Goal: Check status: Check status

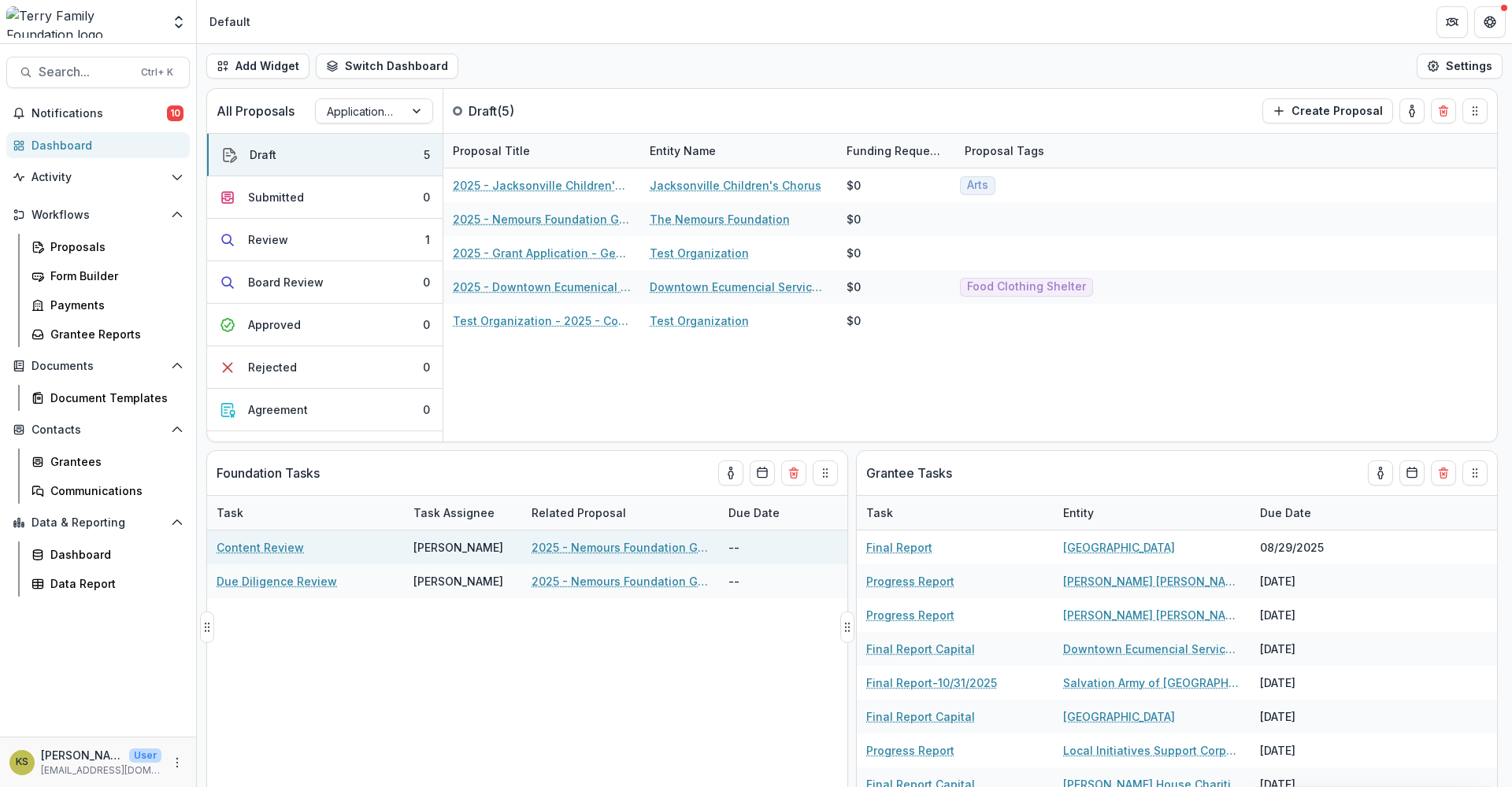
click at [619, 550] on link "2025 - Nemours Foundation Grant Application Form - Program or Project" at bounding box center [621, 548] width 178 height 17
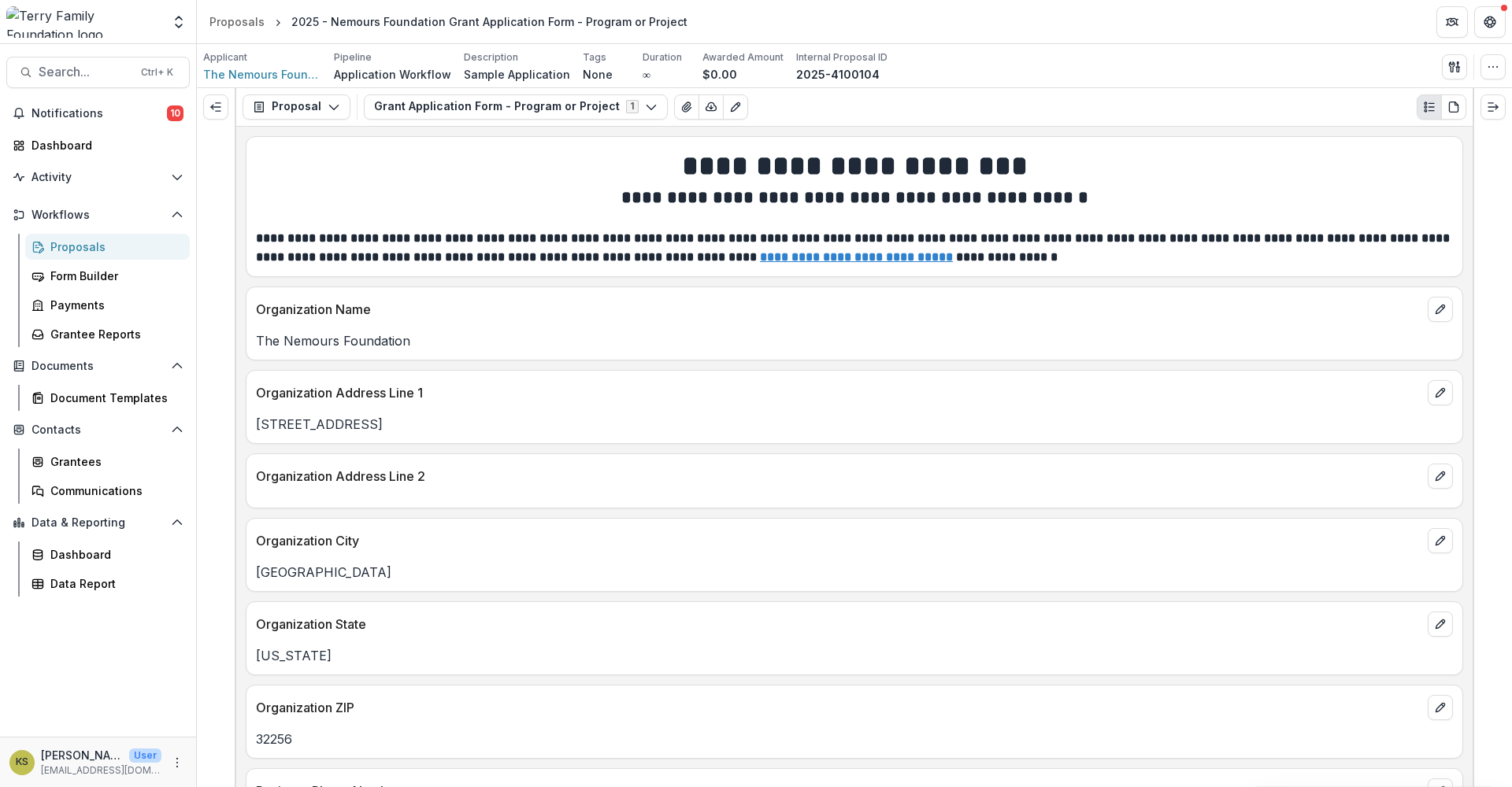
click at [82, 244] on div "Proposals" at bounding box center [113, 247] width 127 height 17
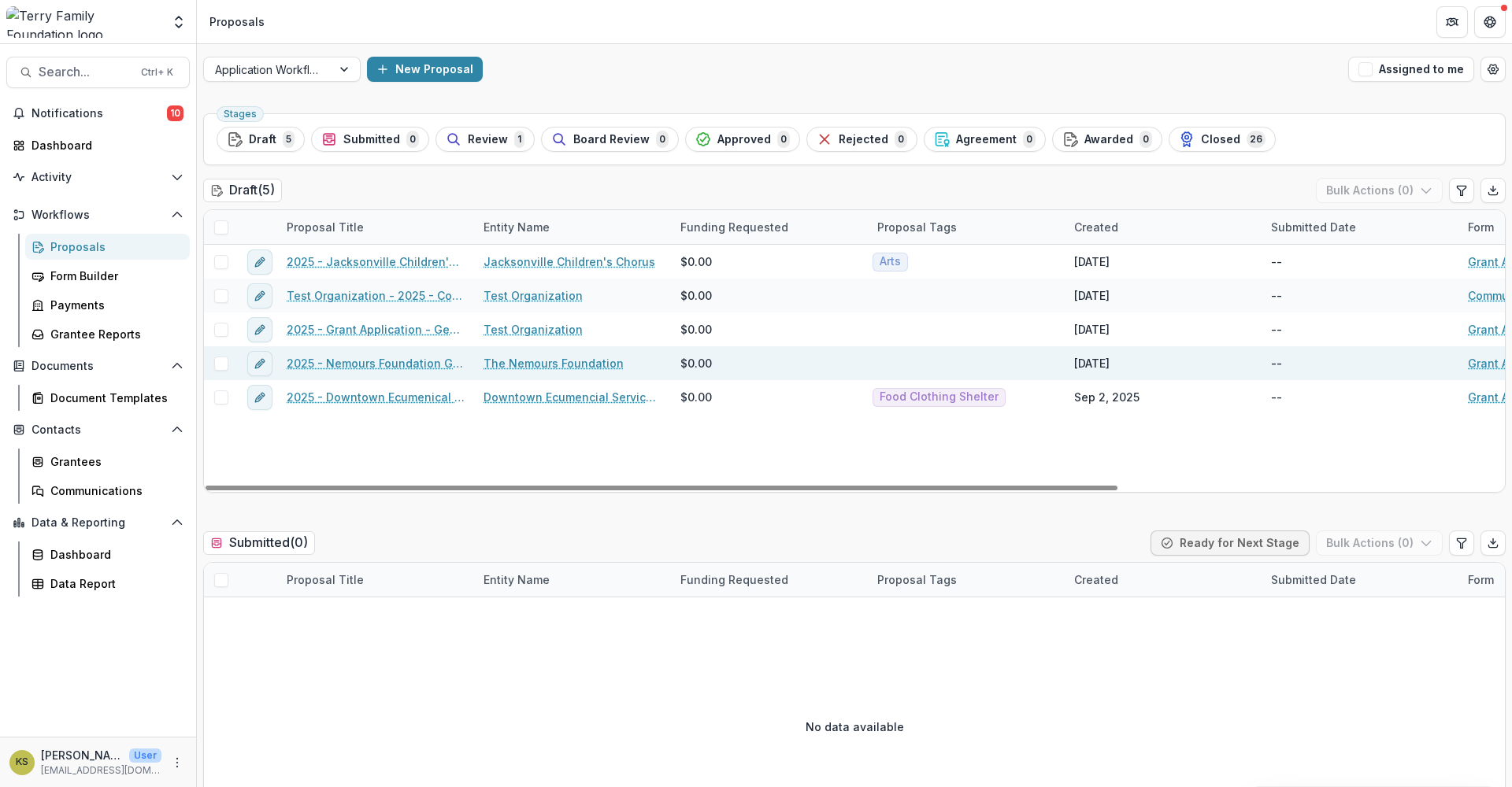
click at [552, 363] on link "The Nemours Foundation" at bounding box center [554, 364] width 140 height 17
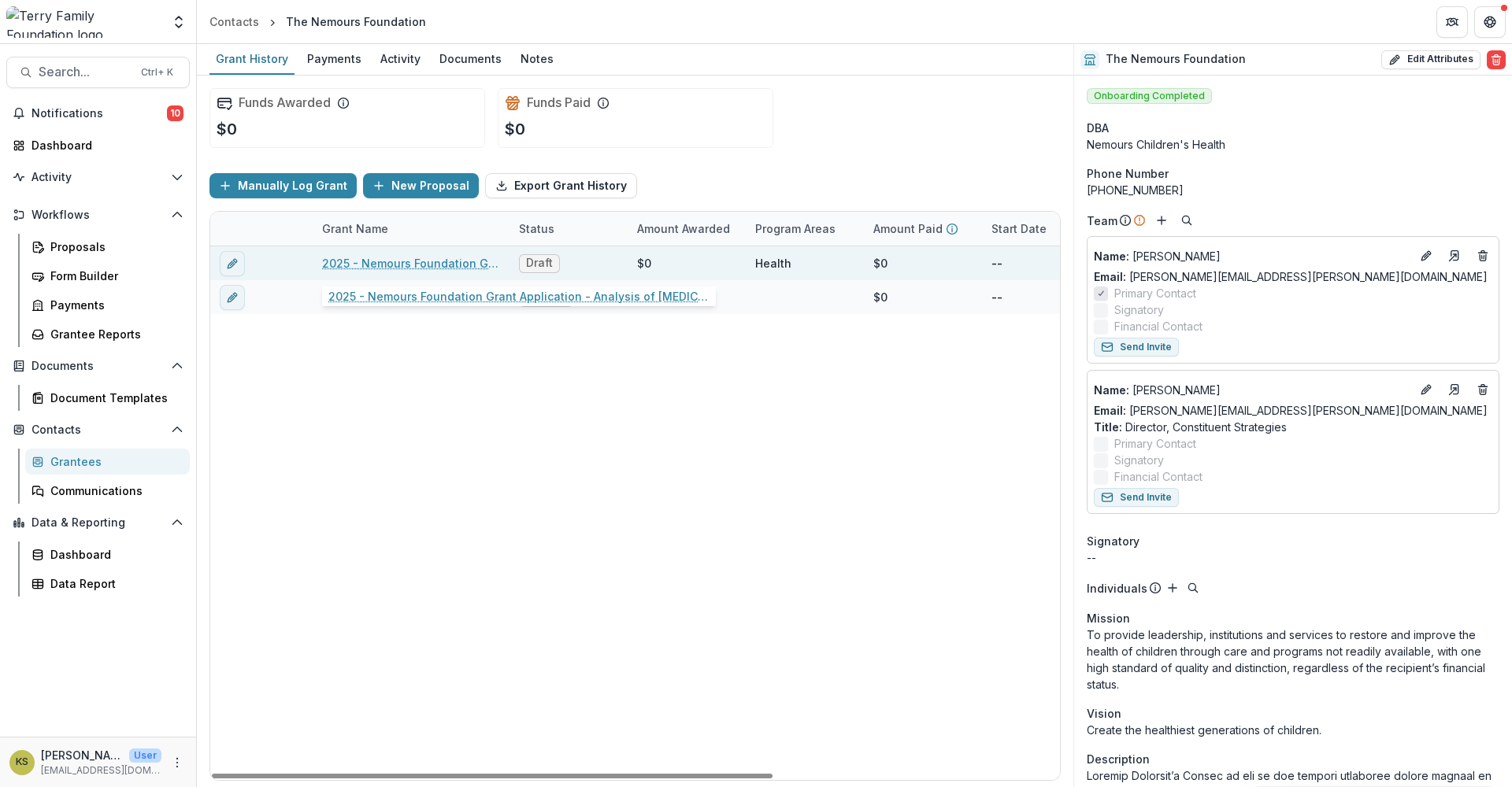
click at [441, 259] on link "2025 - Nemours Foundation Grant Application - Analysis of [MEDICAL_DATA] Care i…" at bounding box center [411, 264] width 178 height 17
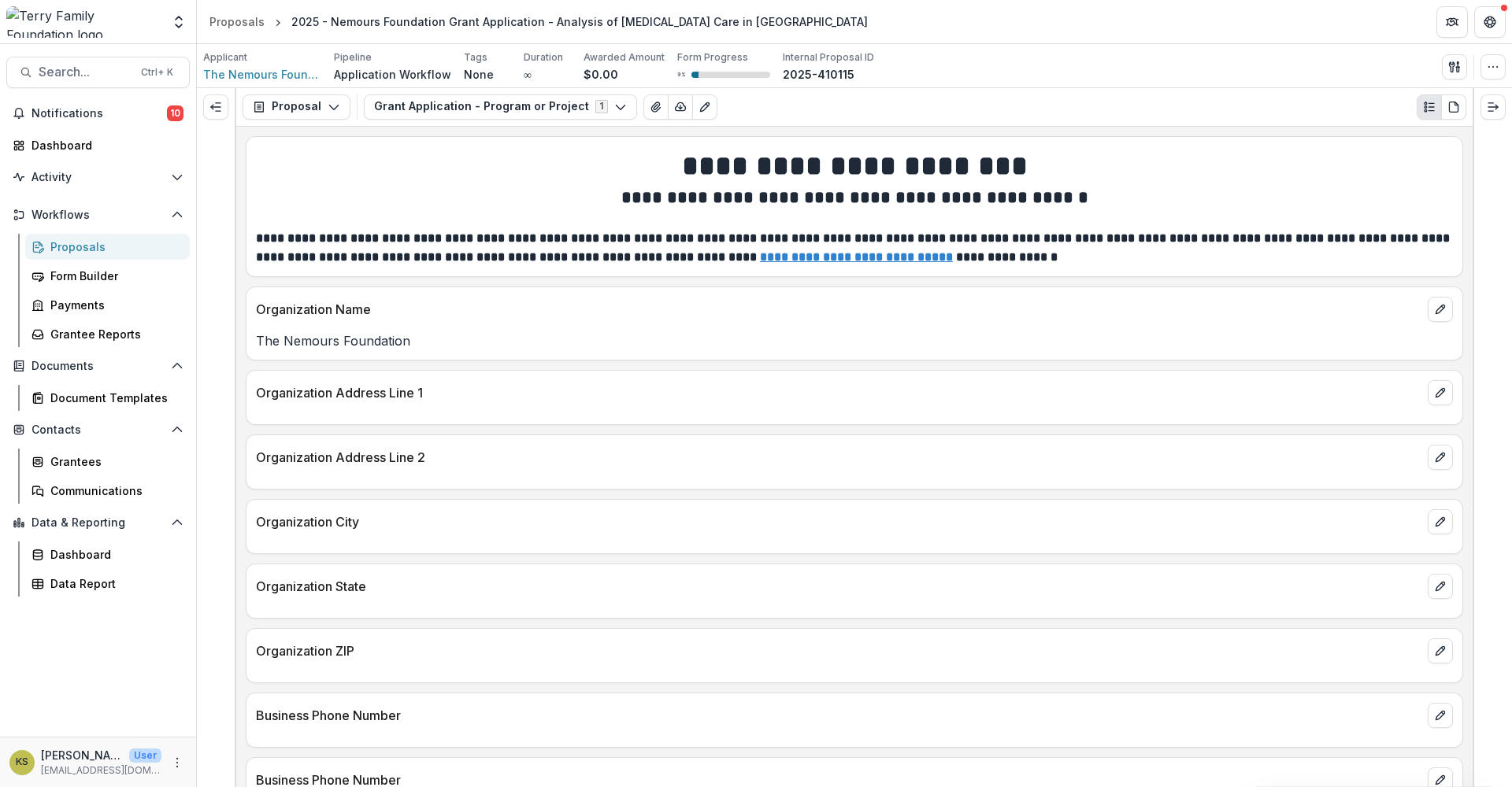
click at [125, 245] on div "Proposals" at bounding box center [113, 247] width 127 height 17
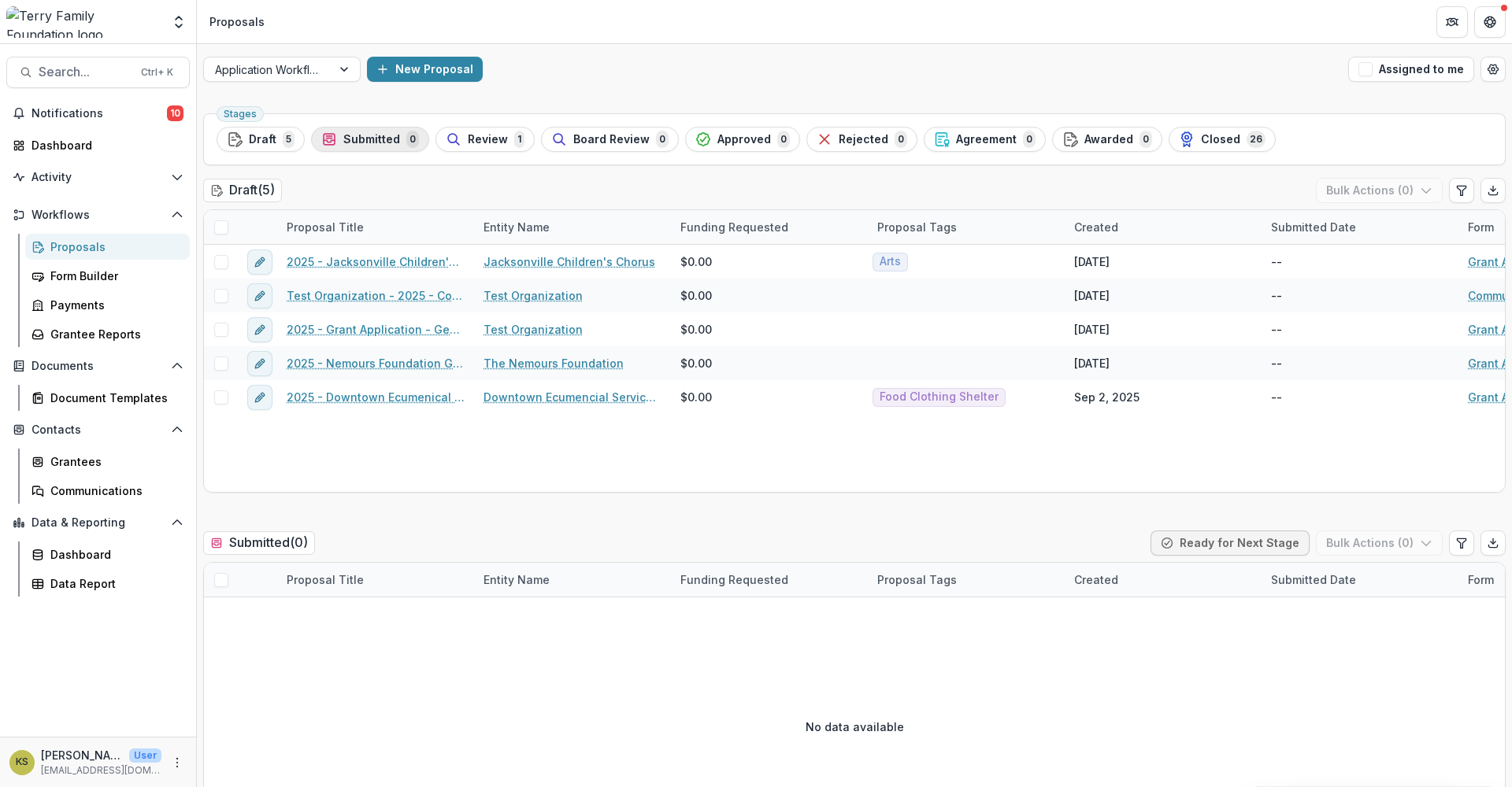
click at [386, 134] on span "Submitted" at bounding box center [371, 139] width 56 height 13
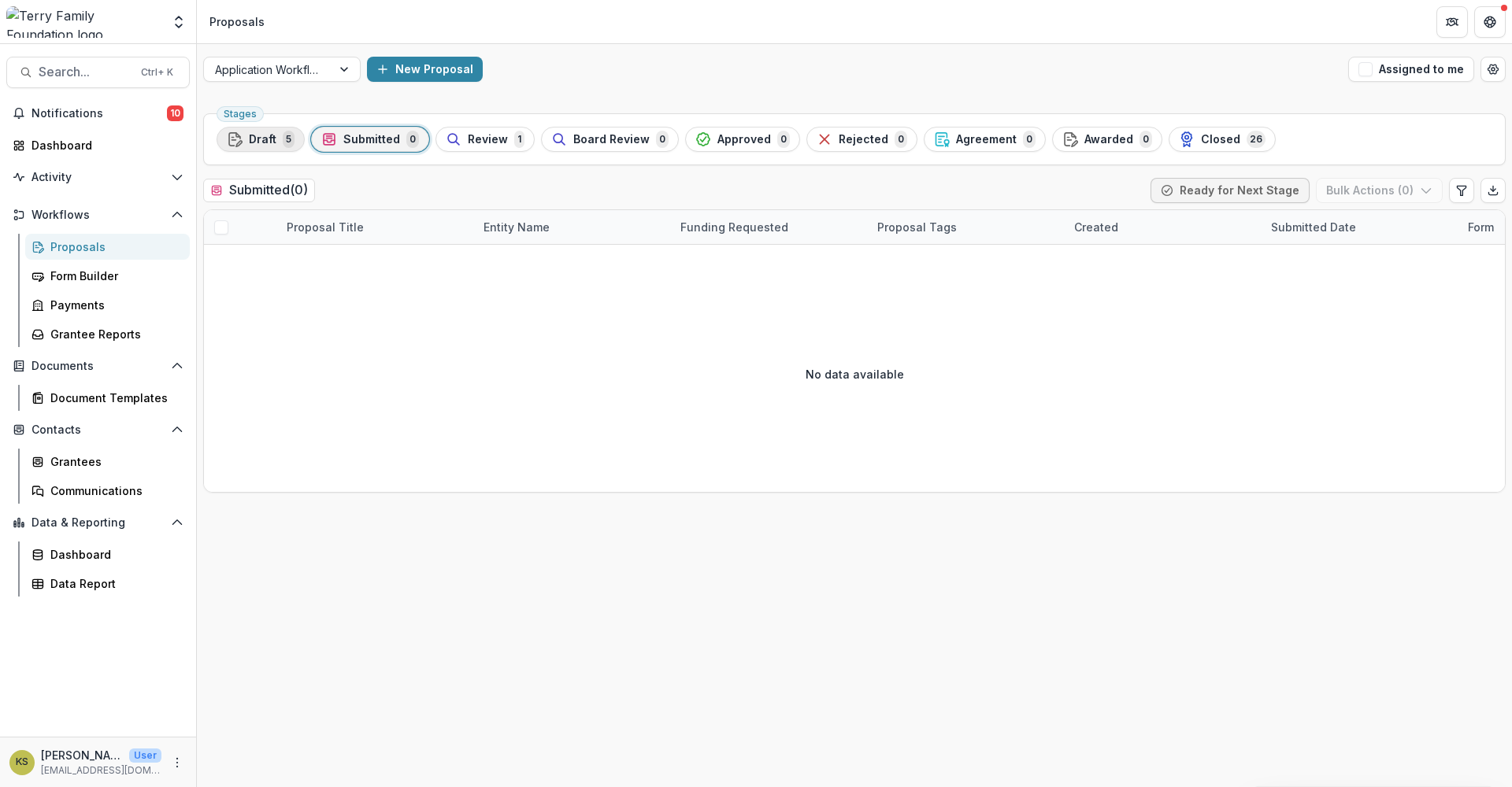
click at [261, 133] on span "Draft" at bounding box center [262, 139] width 28 height 13
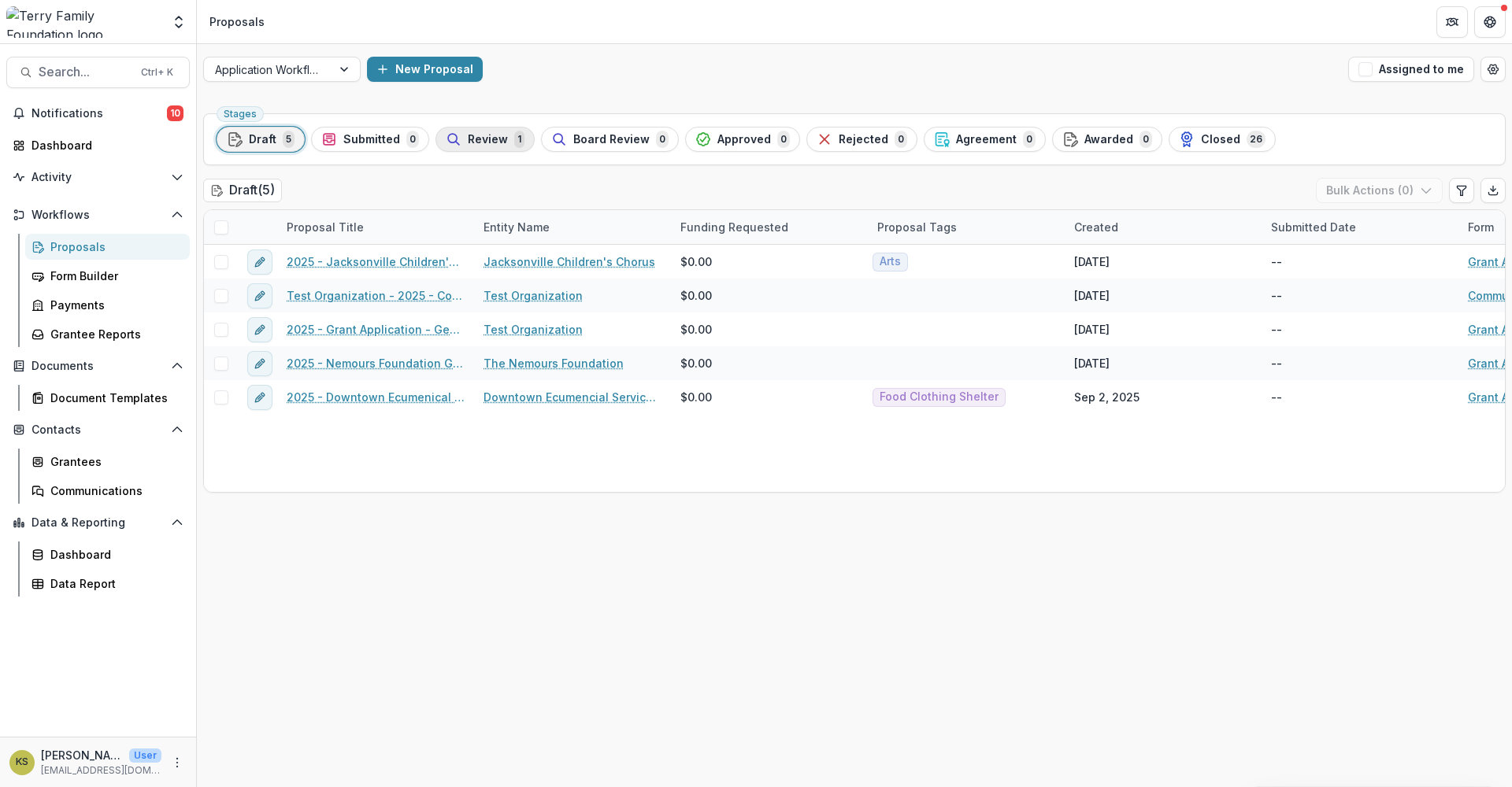
click at [477, 143] on span "Review" at bounding box center [488, 139] width 40 height 13
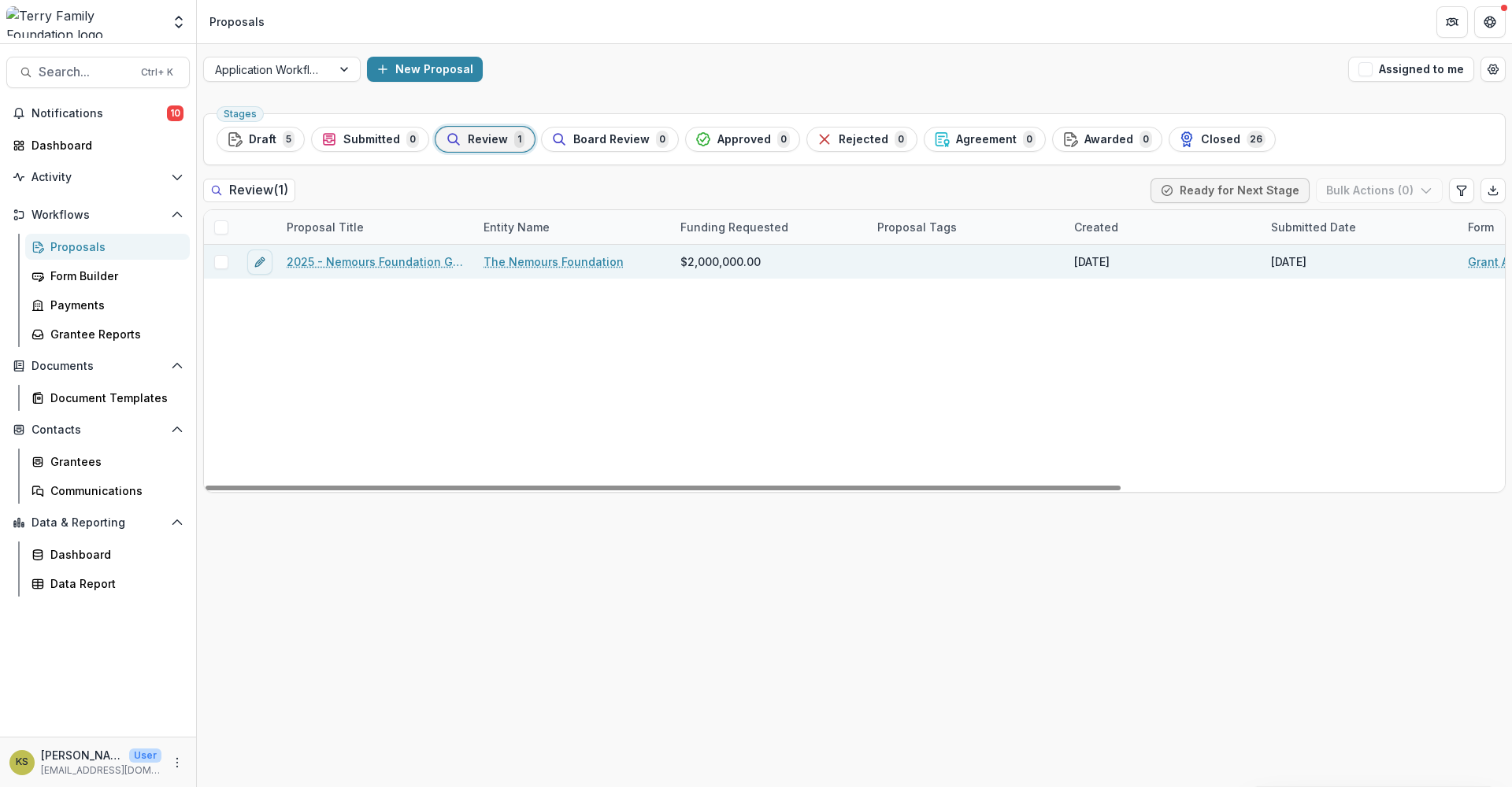
click at [396, 256] on link "2025 - Nemours Foundation Grant Application Form - Program or Project" at bounding box center [375, 262] width 178 height 17
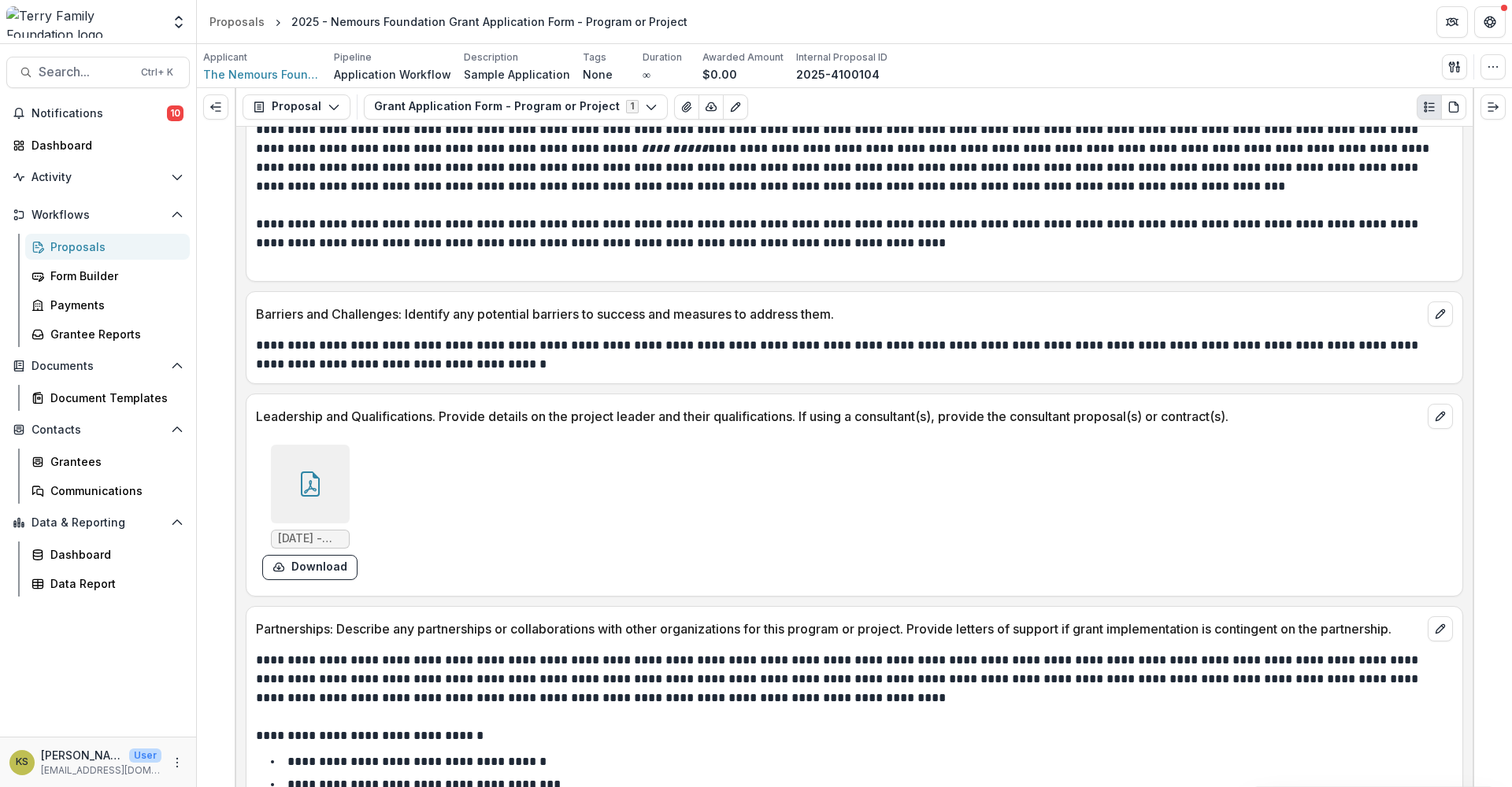
scroll to position [3937, 0]
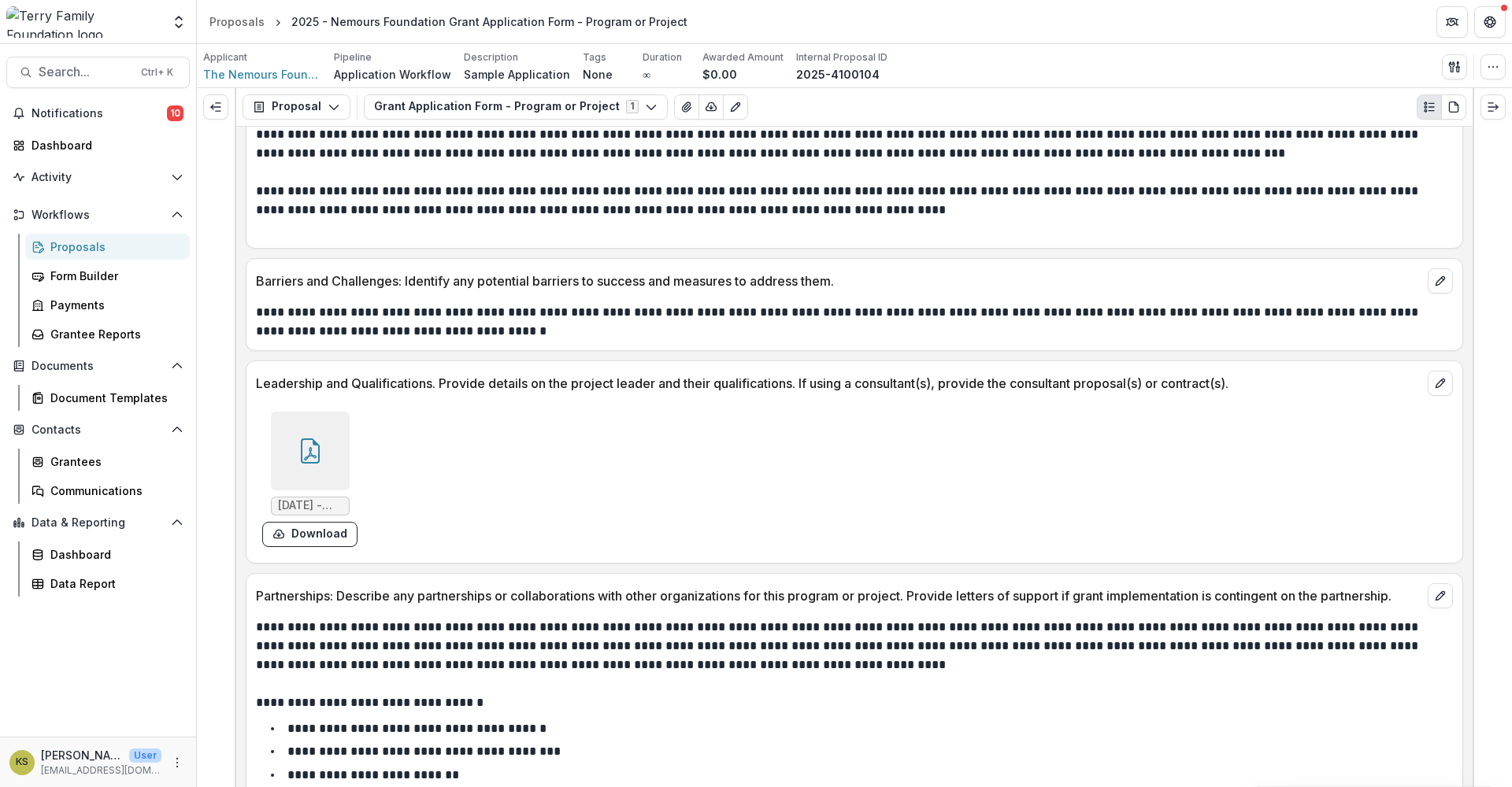
click at [307, 445] on div at bounding box center [310, 451] width 79 height 79
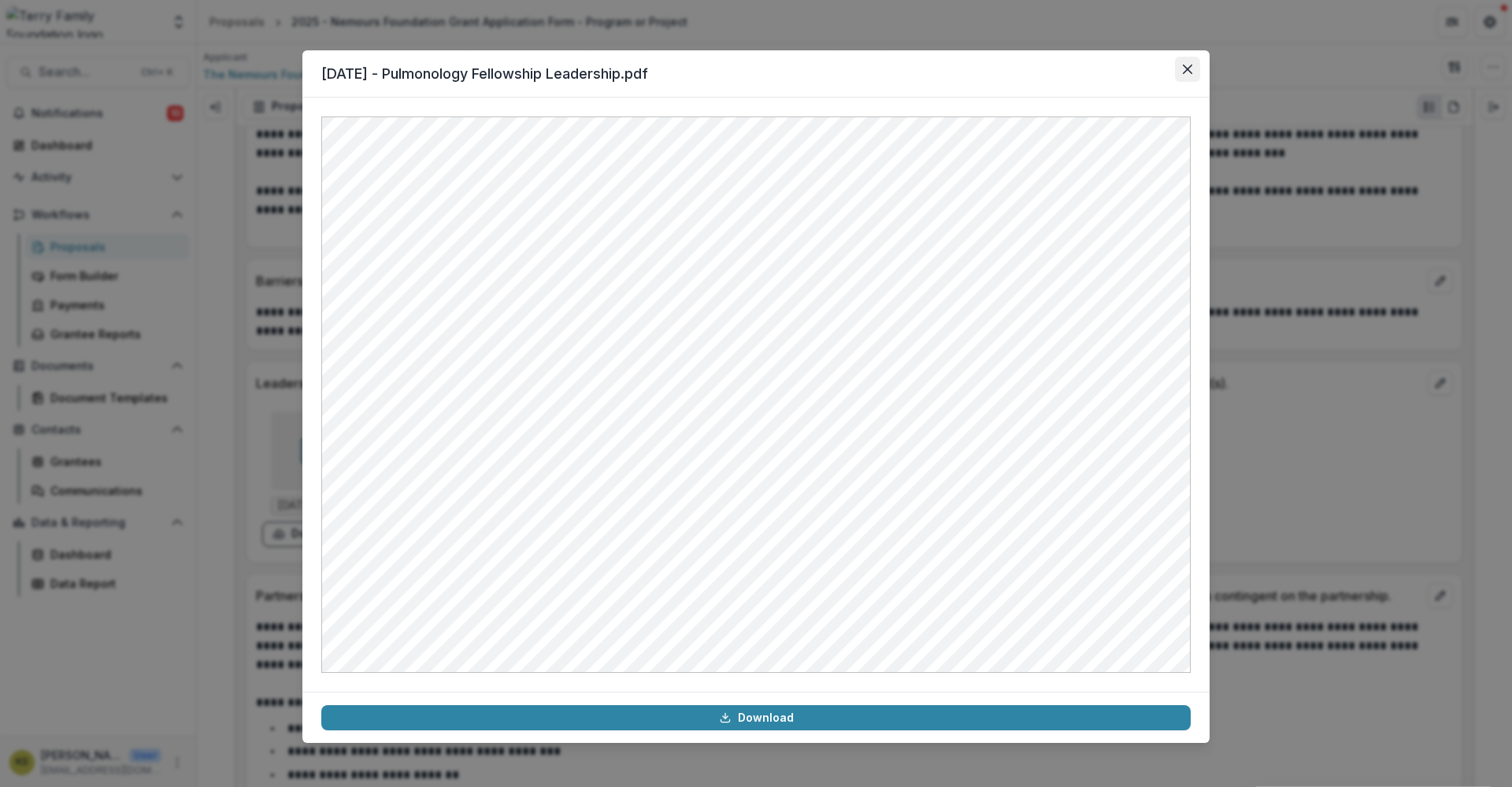
click at [1194, 77] on button "Close" at bounding box center [1188, 69] width 25 height 25
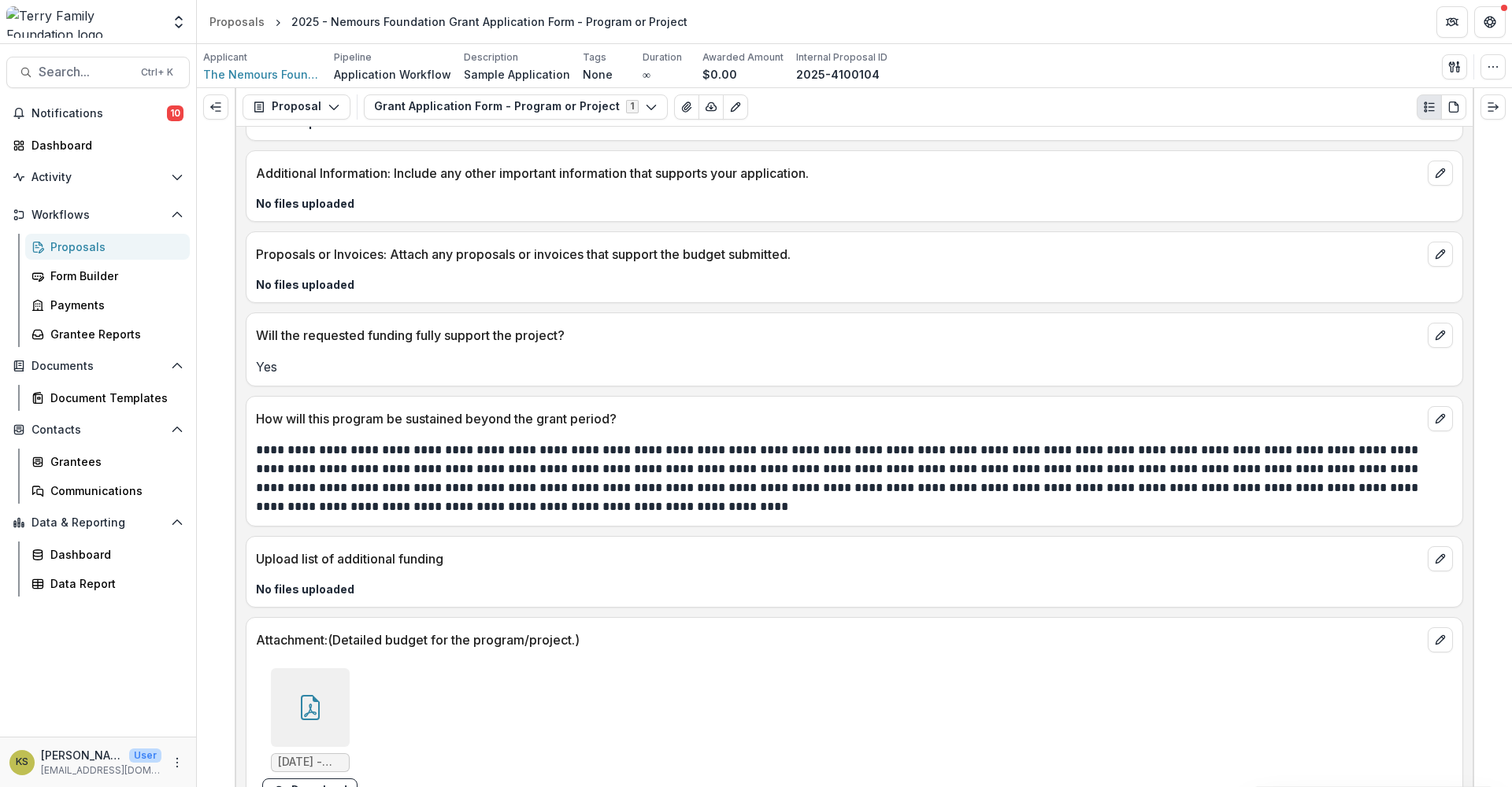
scroll to position [4725, 0]
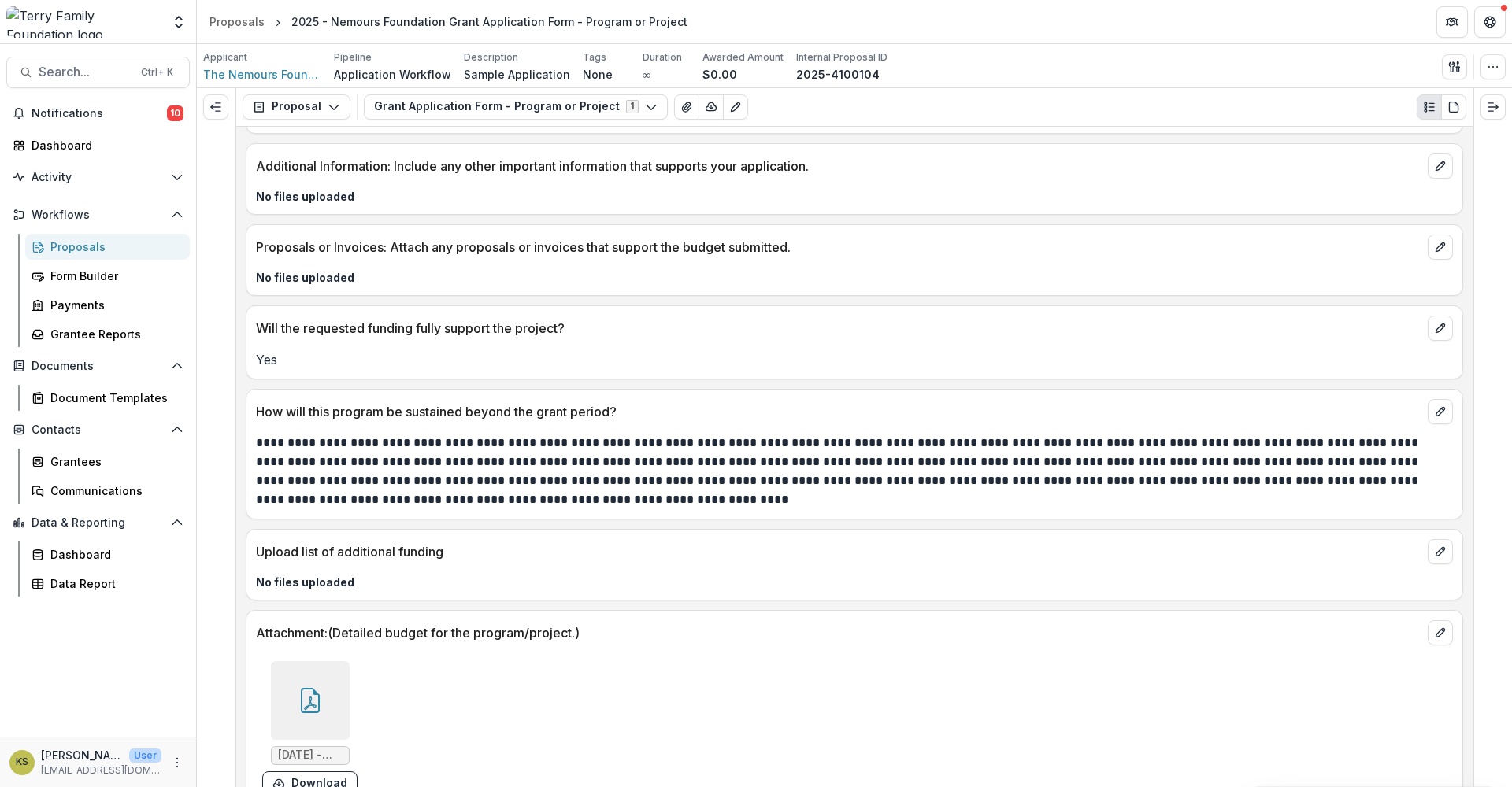
click at [318, 690] on icon at bounding box center [310, 700] width 18 height 25
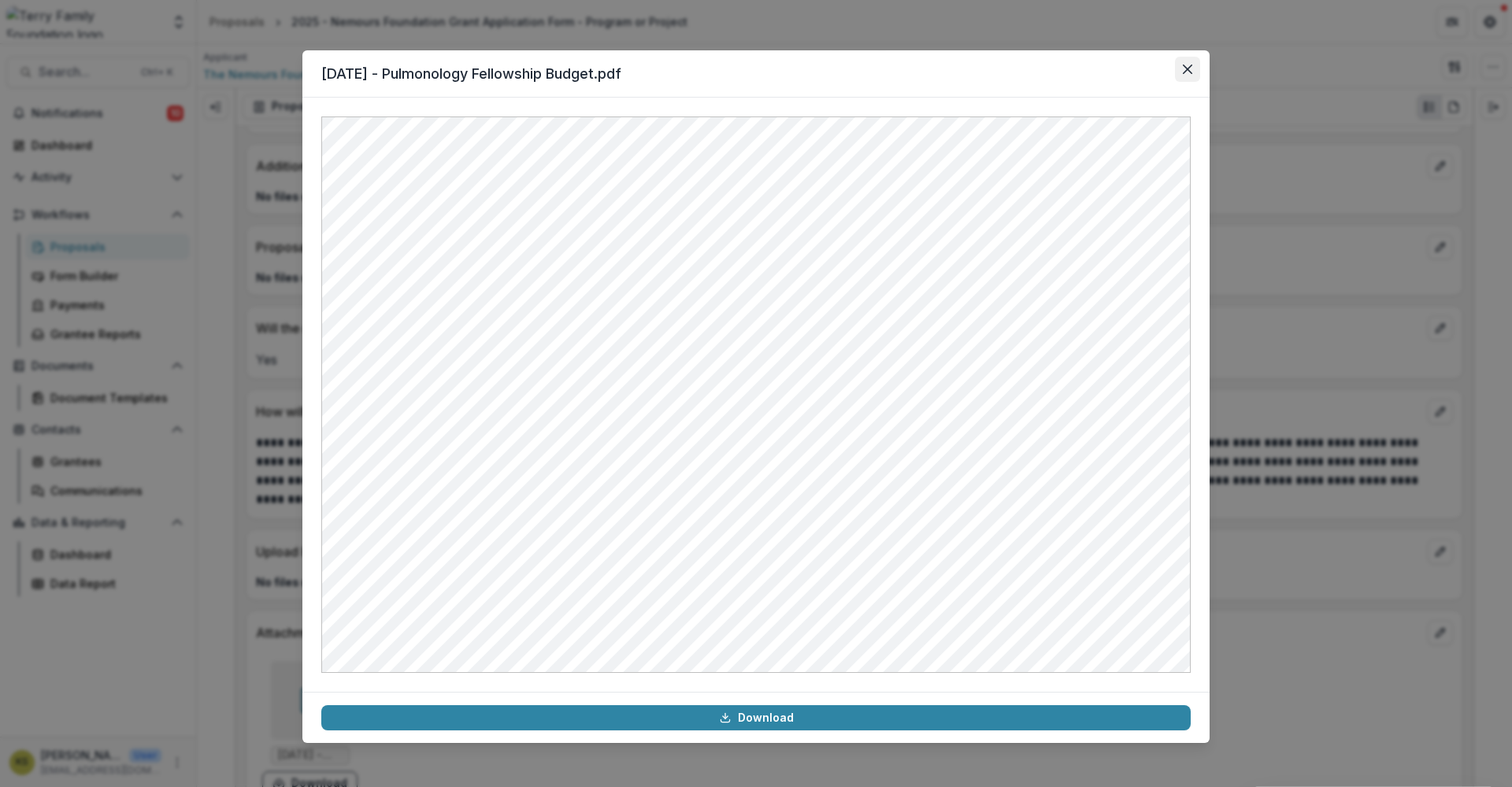
click at [1181, 71] on button "Close" at bounding box center [1188, 69] width 25 height 25
